Goal: Information Seeking & Learning: Learn about a topic

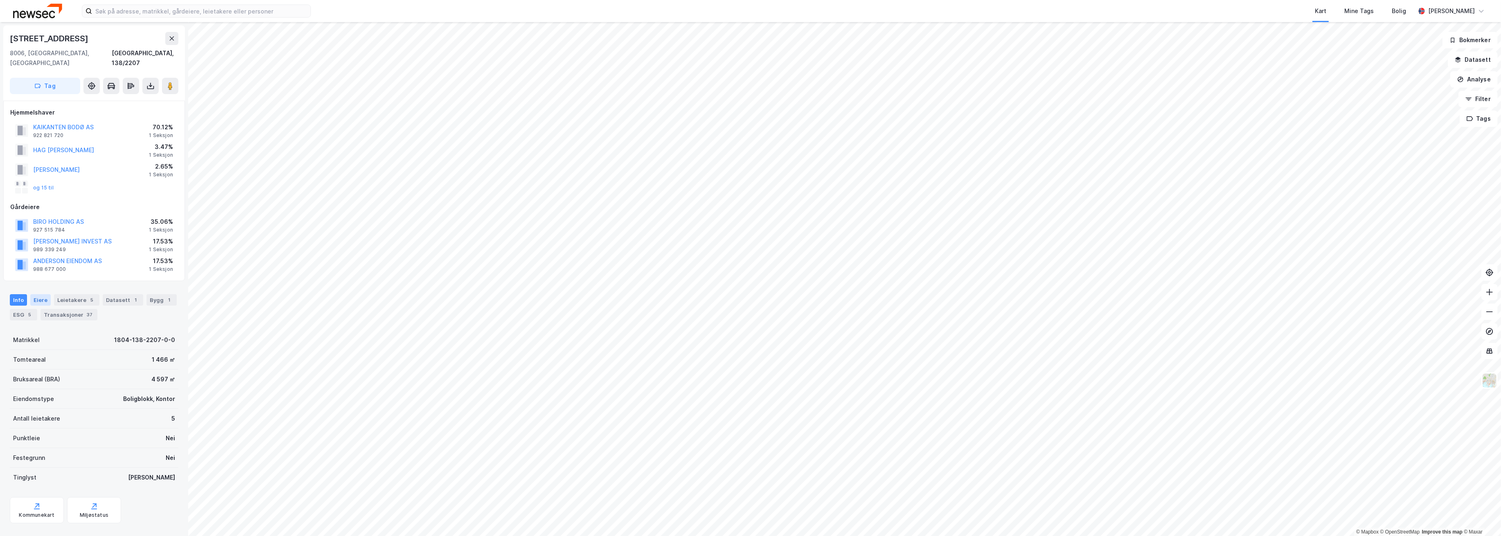
click at [43, 294] on div "Eiere" at bounding box center [40, 299] width 20 height 11
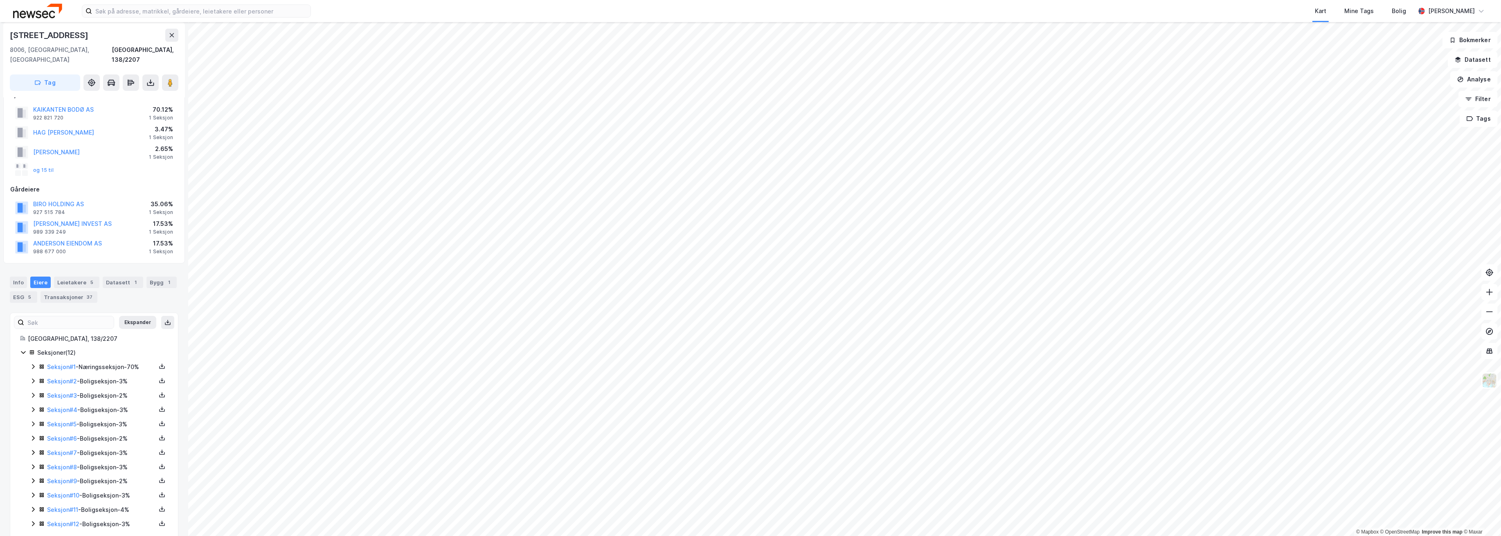
scroll to position [21, 0]
click at [31, 360] on icon at bounding box center [33, 363] width 7 height 7
click at [61, 419] on icon at bounding box center [62, 419] width 7 height 7
click at [63, 402] on icon at bounding box center [62, 405] width 7 height 7
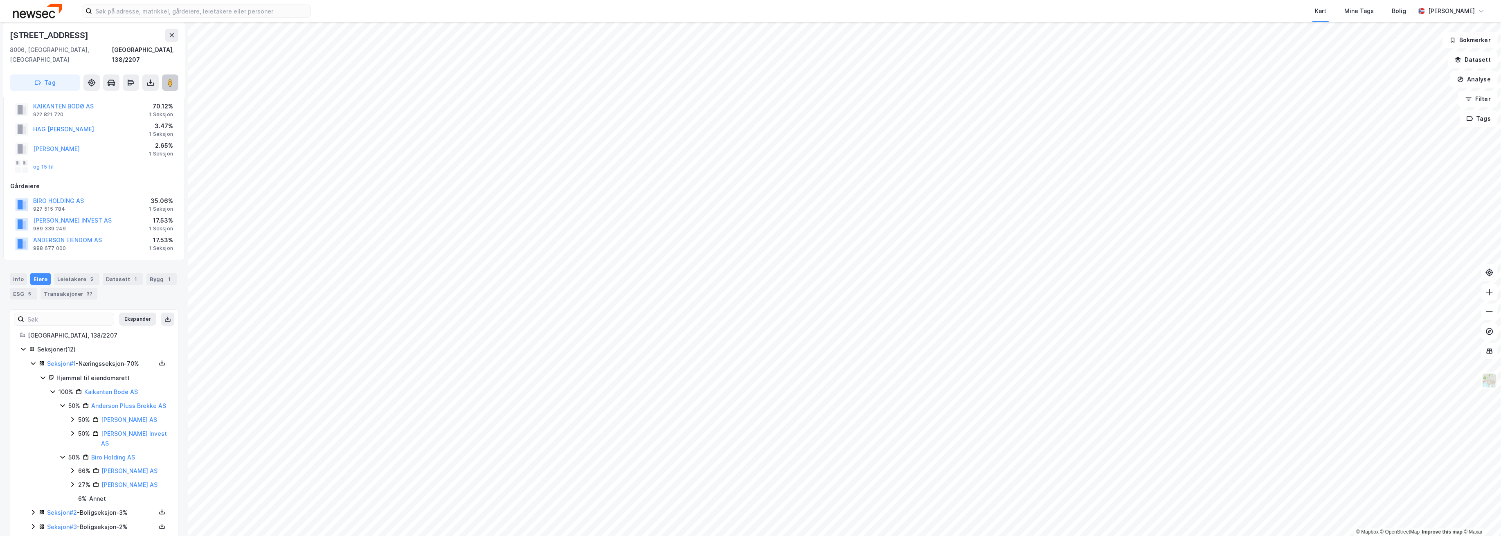
click at [170, 77] on button at bounding box center [170, 82] width 16 height 16
drag, startPoint x: 84, startPoint y: 34, endPoint x: -48, endPoint y: 35, distance: 132.1
click at [0, 35] on html "Kart Mine Tags [PERSON_NAME] © Mapbox © OpenStreetMap Improve this map © Maxar …" at bounding box center [750, 268] width 1501 height 536
copy div "© Mapbox © OpenStreetMap Improve this map © Maxar [STREET_ADDRESS]"
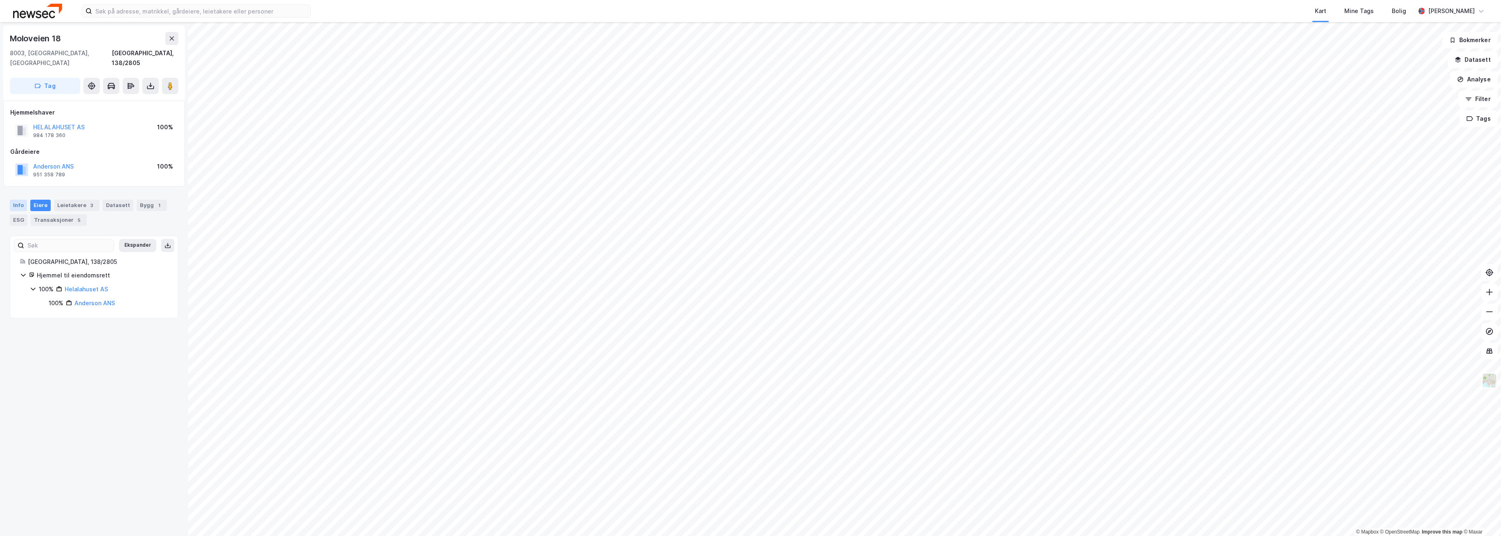
click at [20, 200] on div "Info" at bounding box center [18, 205] width 17 height 11
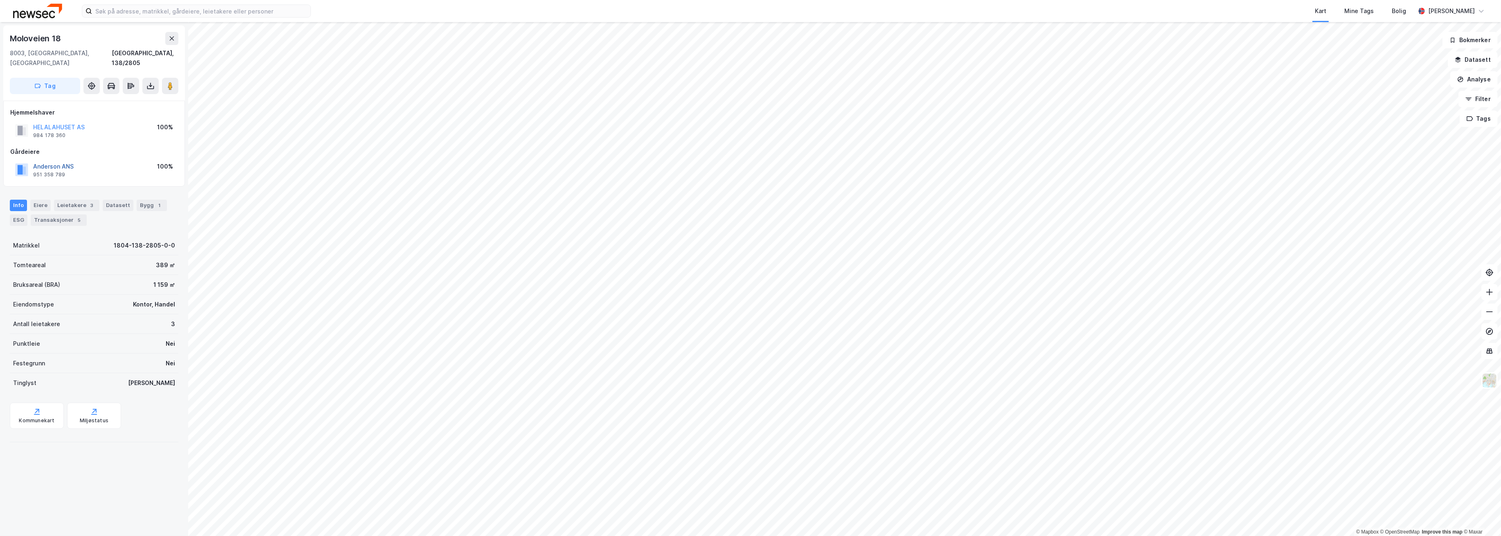
click at [0, 0] on button "Anderson ANS" at bounding box center [0, 0] width 0 height 0
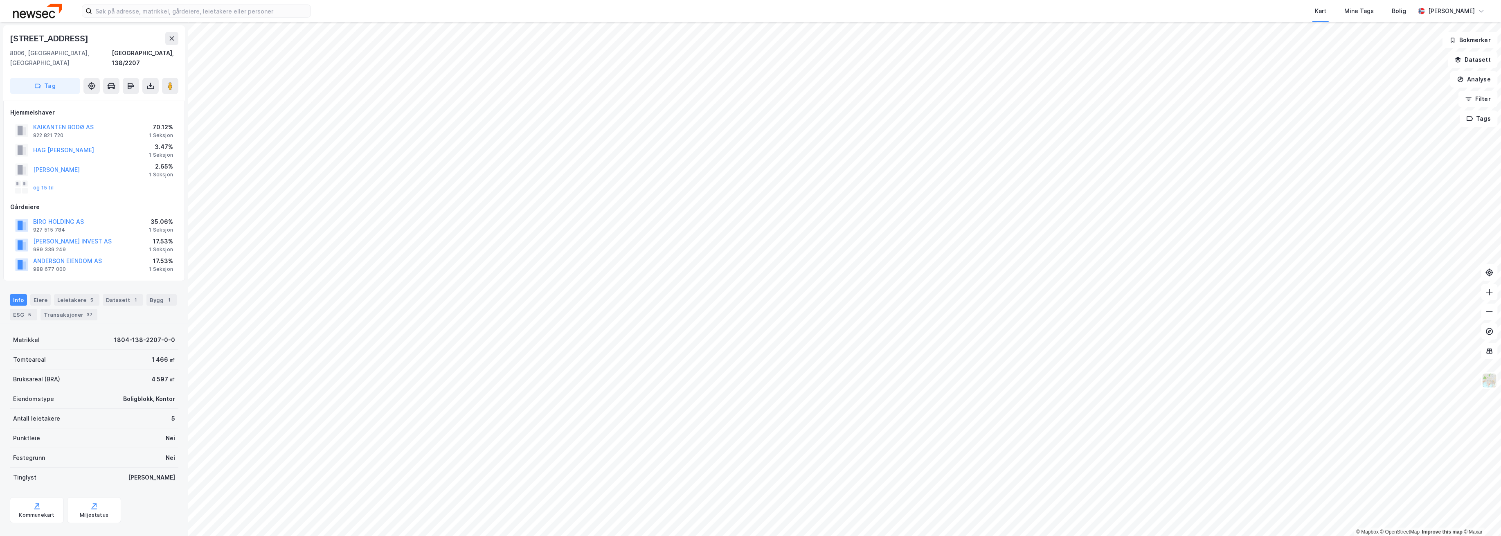
scroll to position [21, 0]
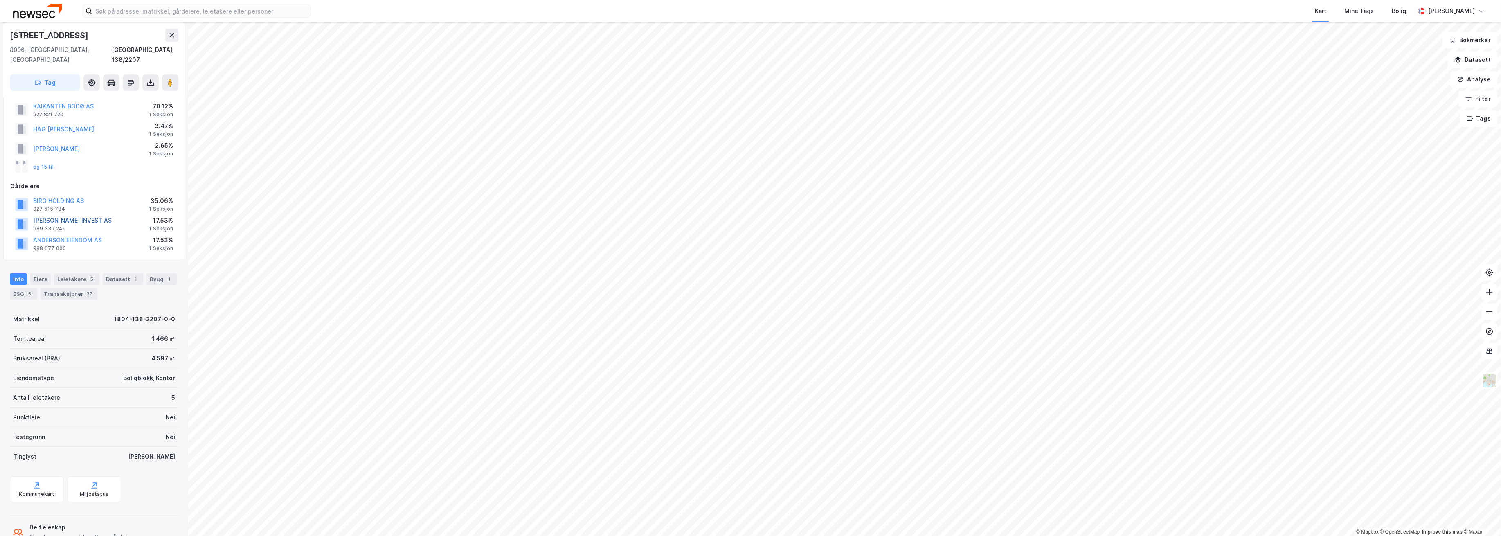
click at [0, 0] on button "[PERSON_NAME] INVEST AS" at bounding box center [0, 0] width 0 height 0
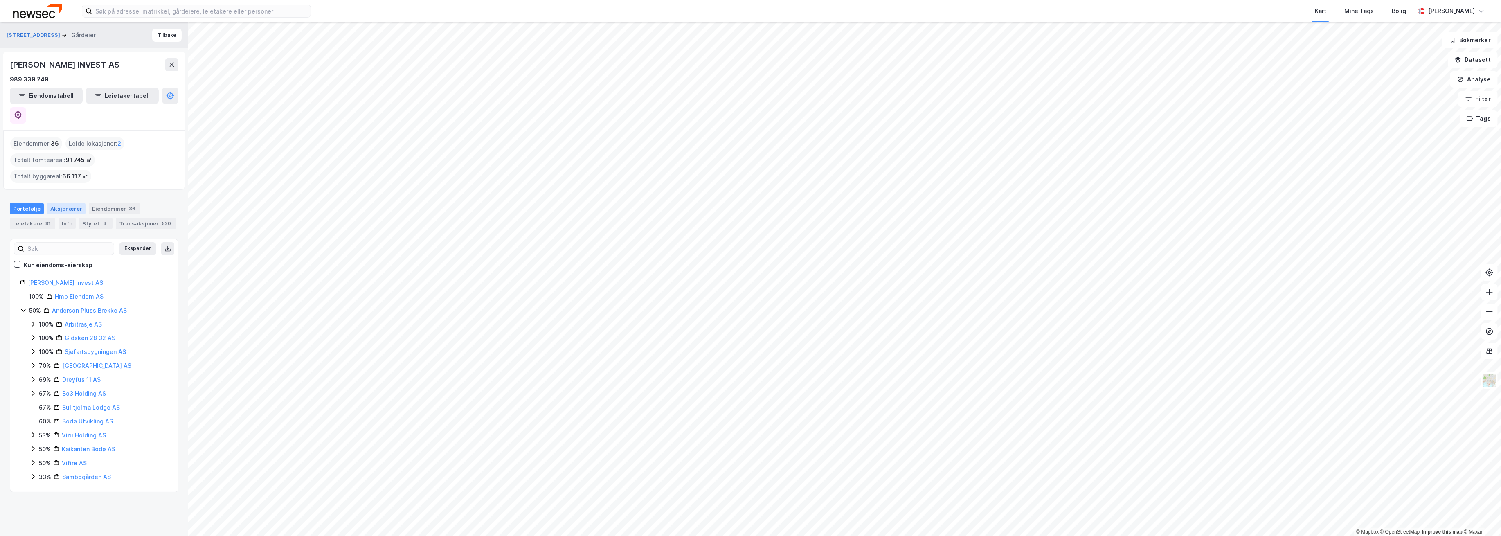
click at [56, 203] on div "Aksjonærer" at bounding box center [66, 208] width 38 height 11
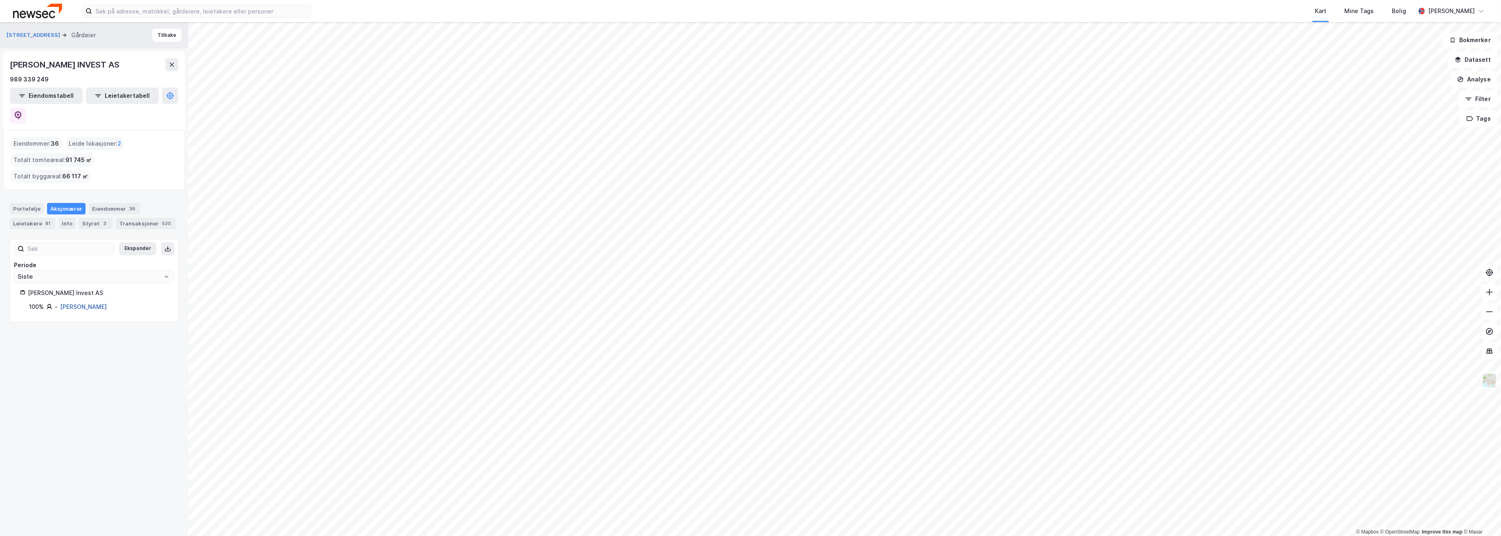
click at [79, 303] on link "[PERSON_NAME]" at bounding box center [83, 306] width 47 height 7
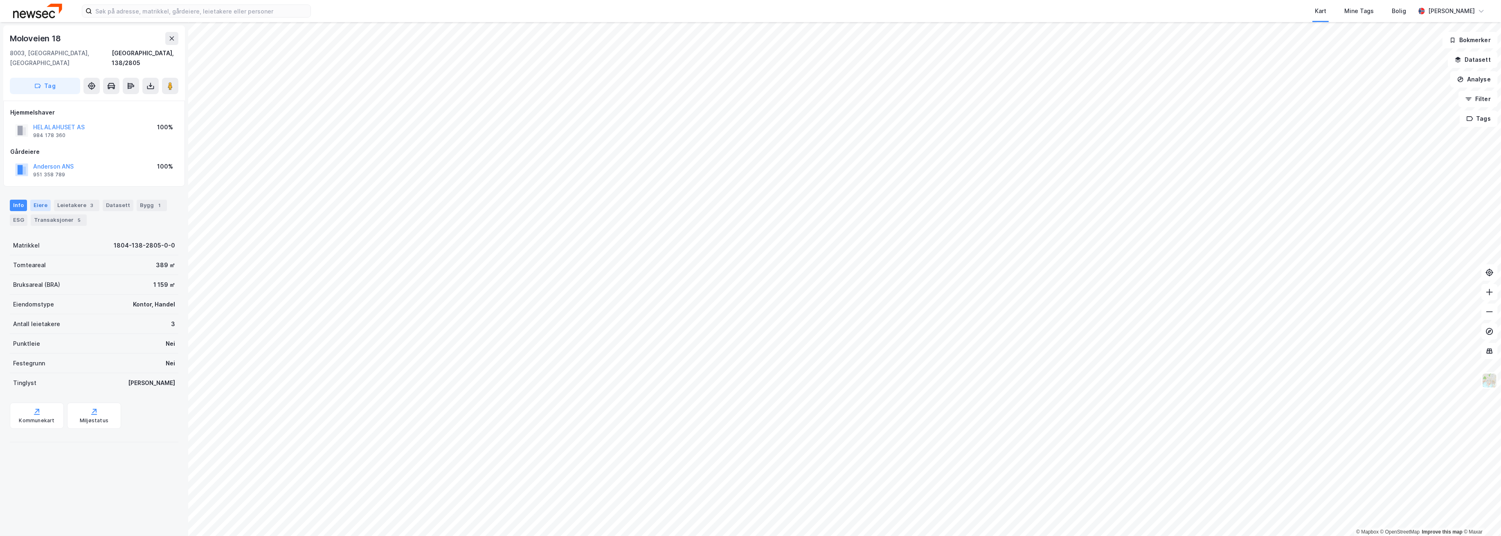
click at [34, 200] on div "Eiere" at bounding box center [40, 205] width 20 height 11
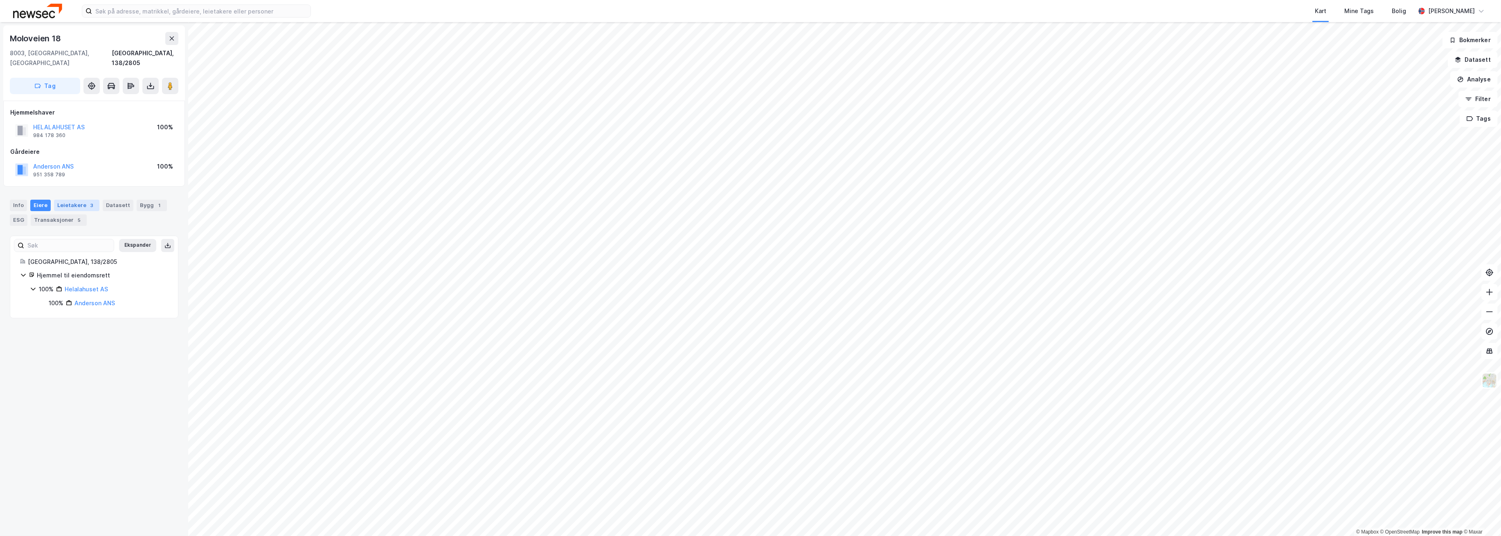
click at [80, 200] on div "Leietakere 3" at bounding box center [76, 205] width 45 height 11
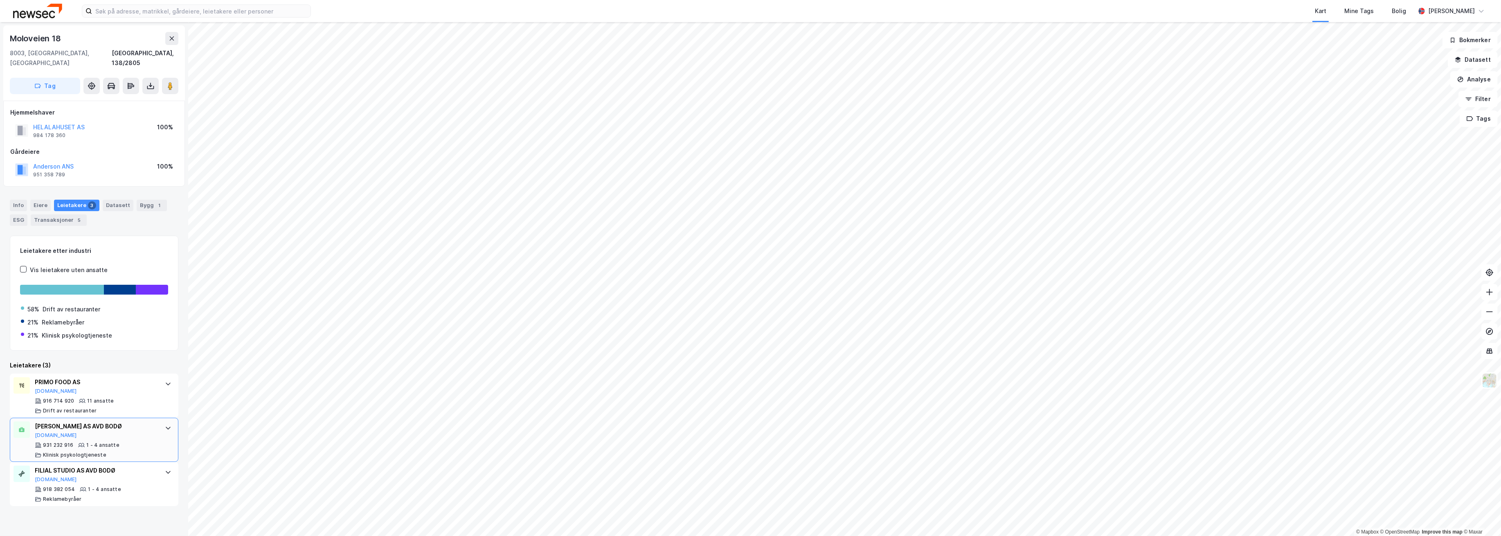
click at [162, 421] on div at bounding box center [168, 427] width 13 height 13
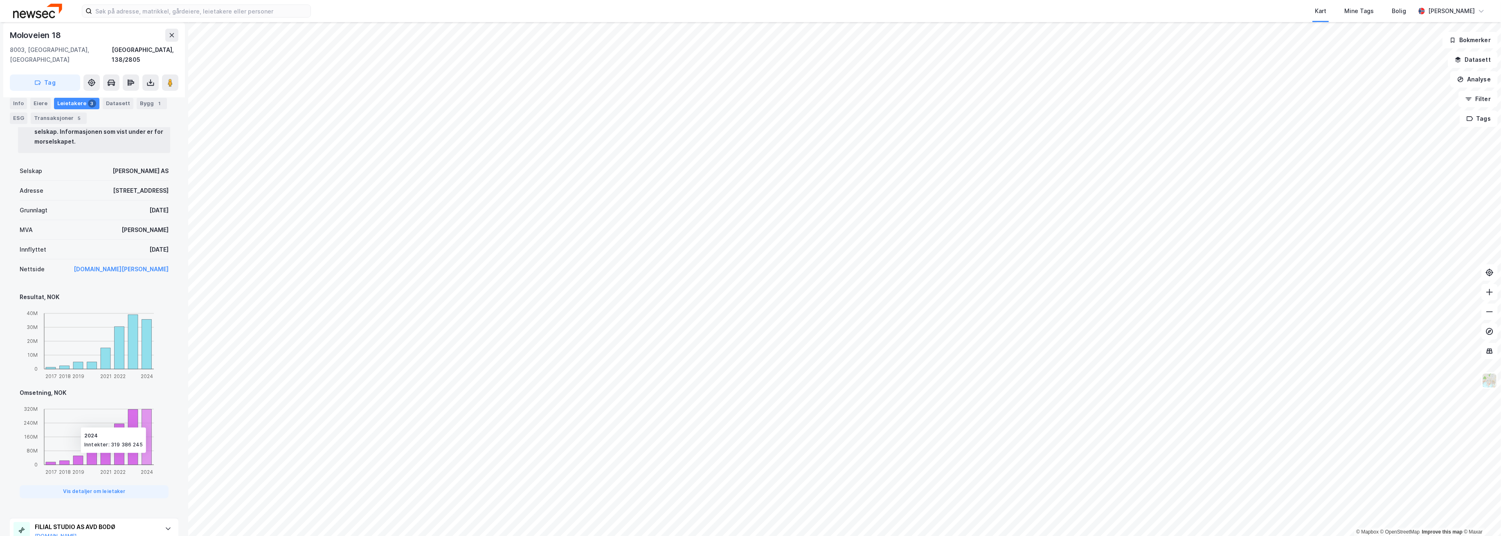
scroll to position [389, 0]
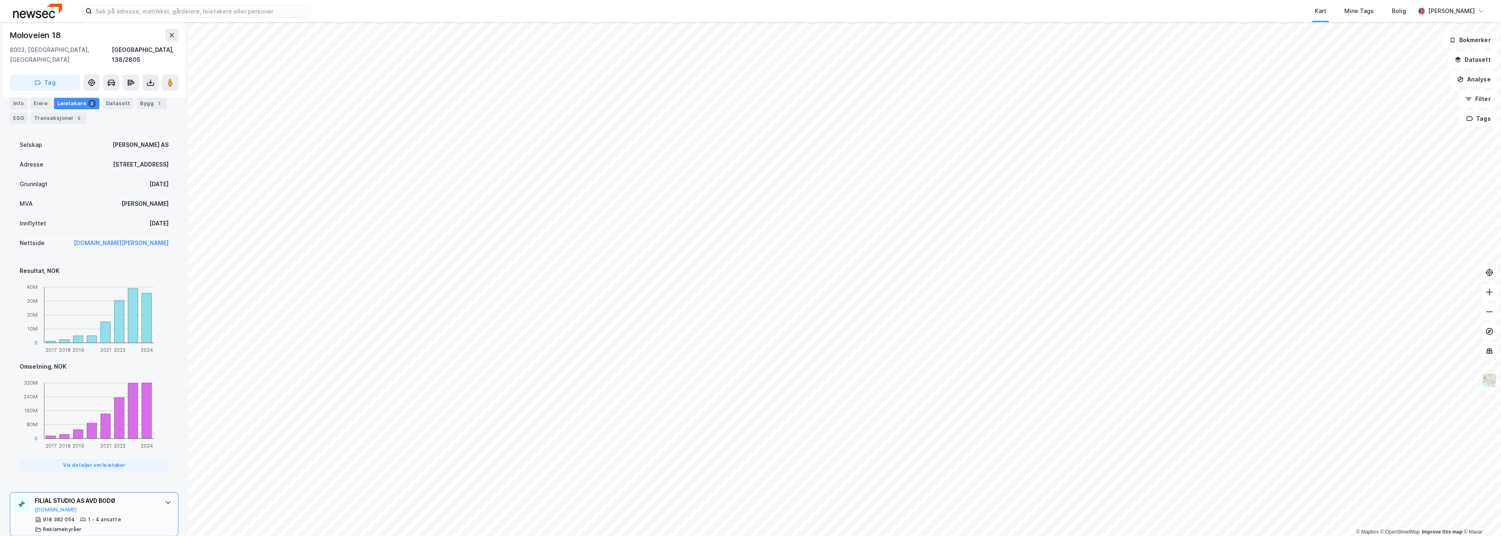
click at [162, 496] on div at bounding box center [168, 502] width 13 height 13
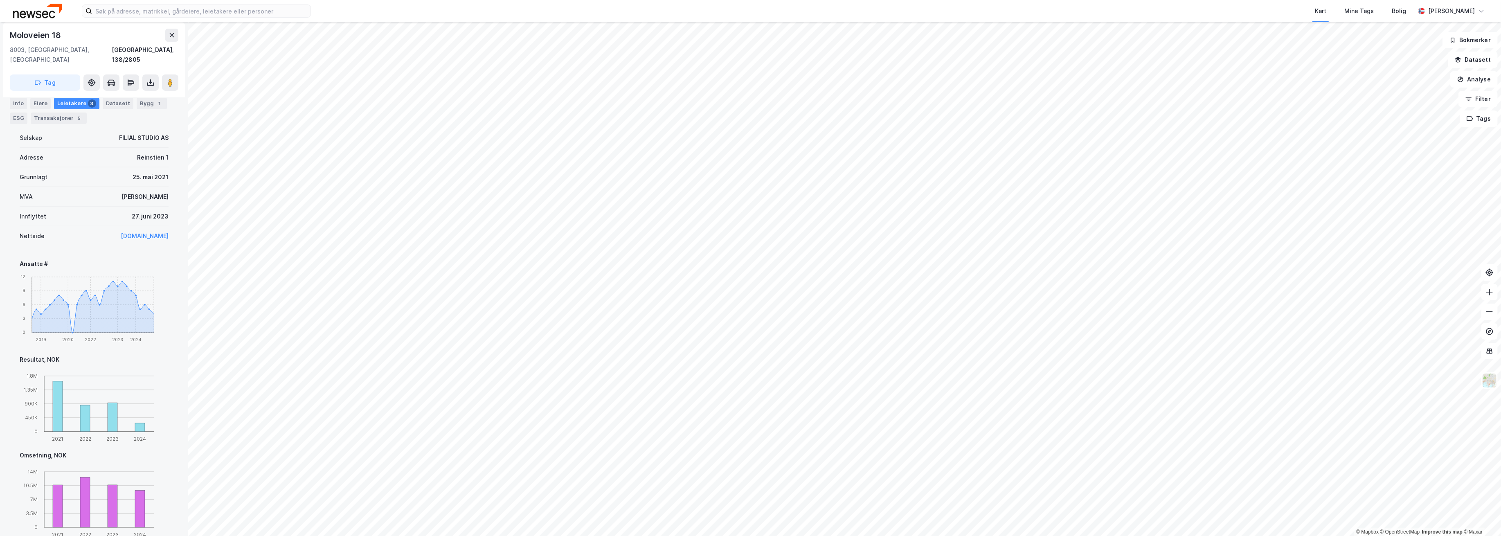
scroll to position [485, 0]
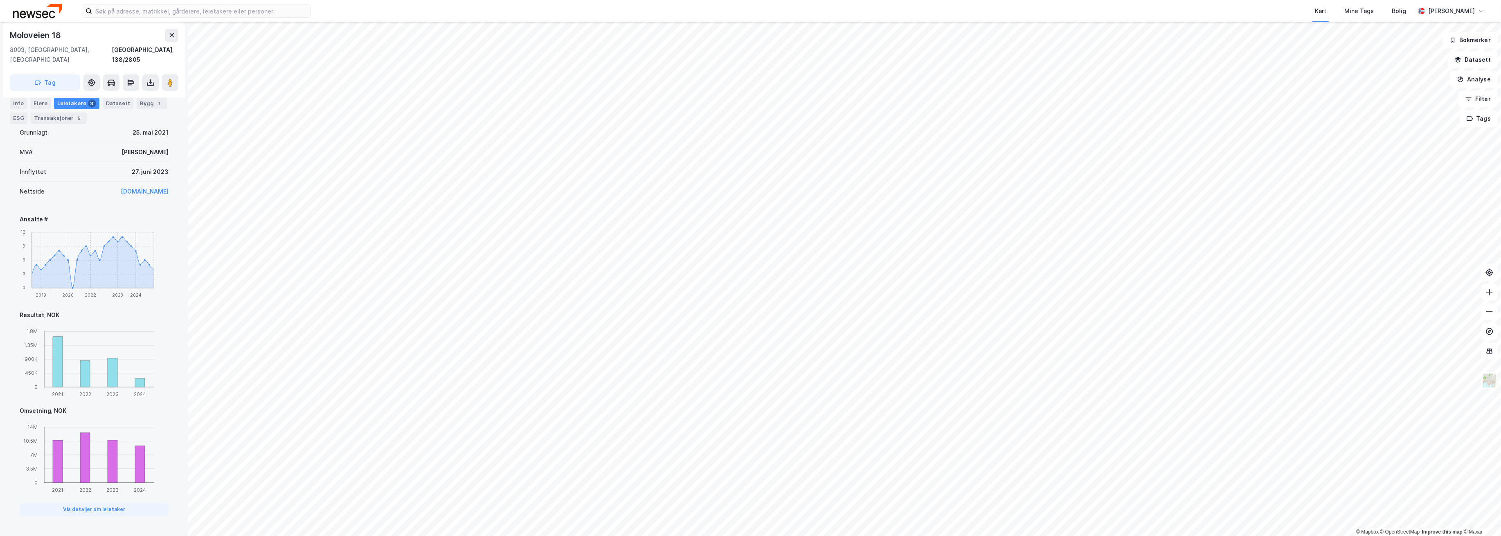
click at [69, 99] on div "Leietakere 3" at bounding box center [76, 102] width 45 height 11
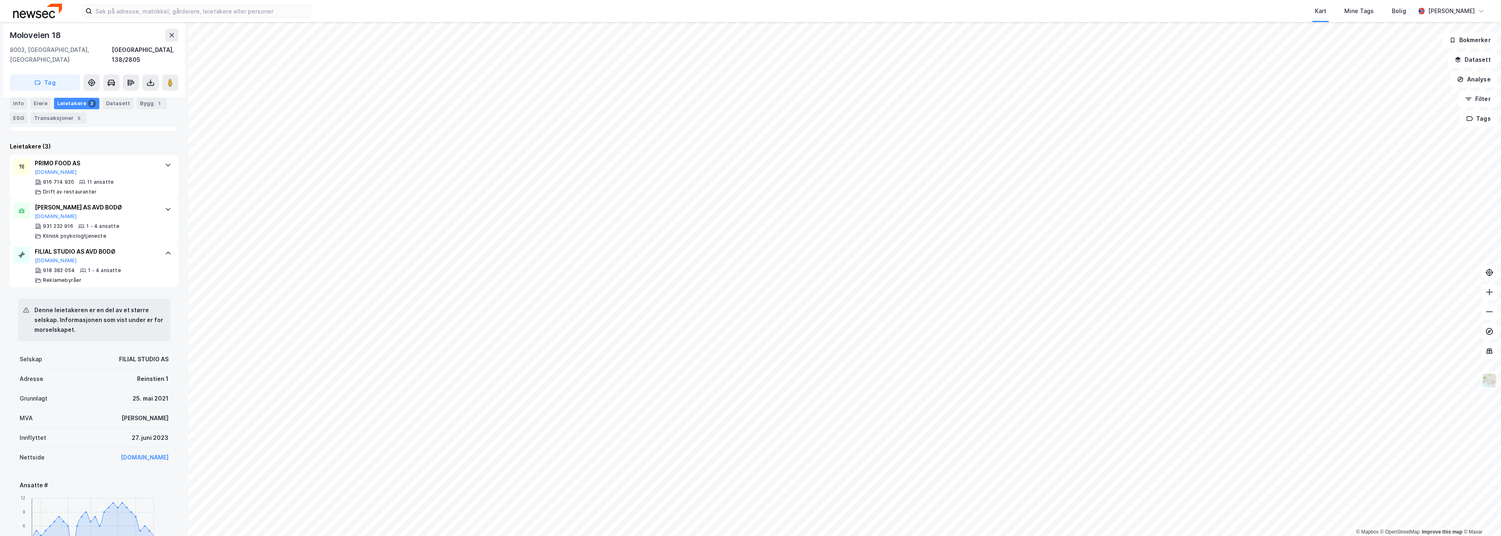
scroll to position [212, 0]
click at [171, 79] on image at bounding box center [170, 83] width 5 height 8
